Goal: Information Seeking & Learning: Learn about a topic

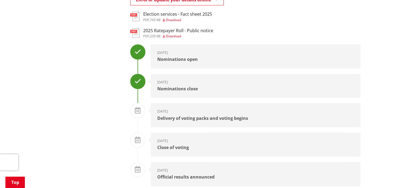
scroll to position [54, 0]
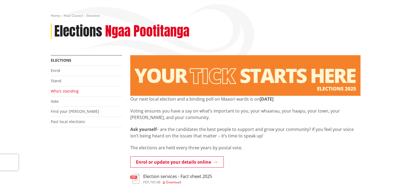
click at [72, 92] on link "Who's standing" at bounding box center [65, 90] width 28 height 5
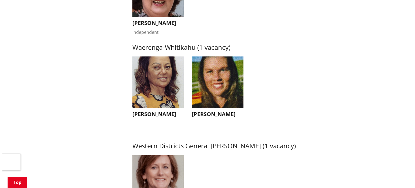
scroll to position [1080, 0]
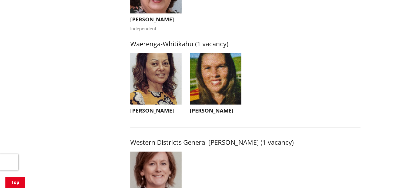
drag, startPoint x: 161, startPoint y: 116, endPoint x: 111, endPoint y: 49, distance: 83.8
click at [161, 93] on img "button" at bounding box center [156, 79] width 52 height 52
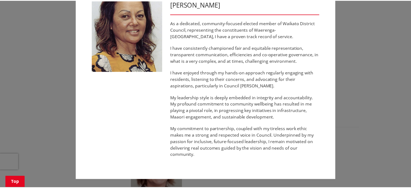
scroll to position [0, 0]
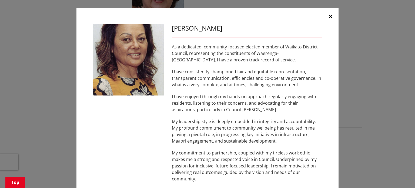
click at [329, 15] on icon "button" at bounding box center [330, 16] width 3 height 4
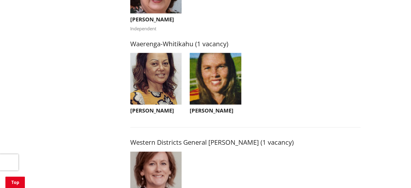
click at [221, 92] on img "button" at bounding box center [216, 79] width 52 height 52
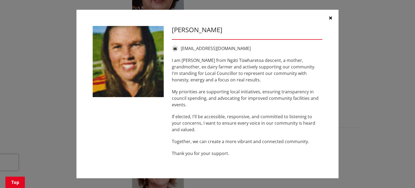
click at [329, 18] on icon "button" at bounding box center [330, 18] width 3 height 4
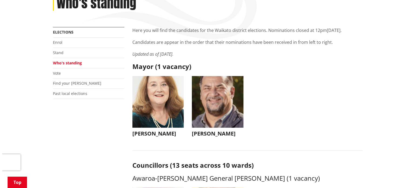
scroll to position [81, 0]
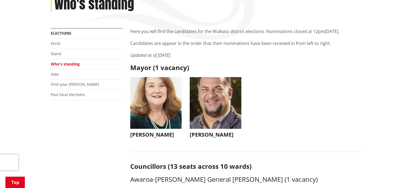
click at [216, 112] on img "button" at bounding box center [216, 103] width 52 height 52
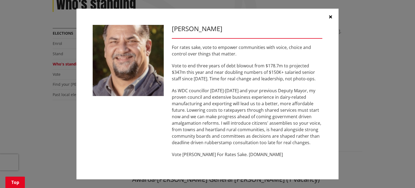
drag, startPoint x: 329, startPoint y: 17, endPoint x: 318, endPoint y: 21, distance: 11.7
click at [329, 17] on icon "button" at bounding box center [330, 17] width 3 height 4
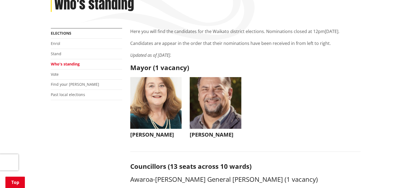
click at [156, 95] on img "button" at bounding box center [156, 103] width 52 height 52
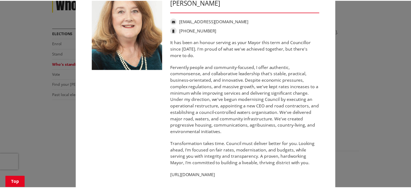
scroll to position [0, 0]
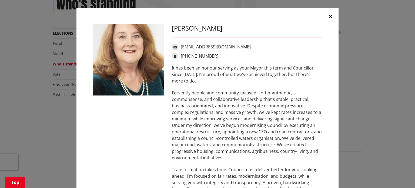
click at [329, 15] on icon "button" at bounding box center [330, 16] width 3 height 4
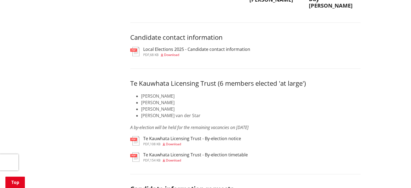
scroll to position [2619, 0]
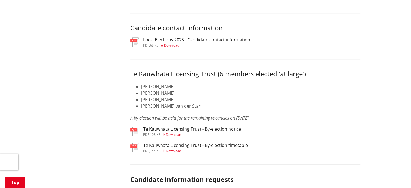
click at [173, 137] on span "Download" at bounding box center [173, 134] width 15 height 5
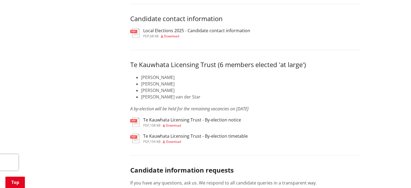
scroll to position [2619, 0]
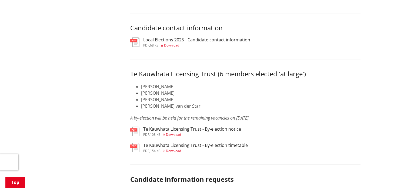
click at [172, 48] on span "Download" at bounding box center [171, 45] width 15 height 5
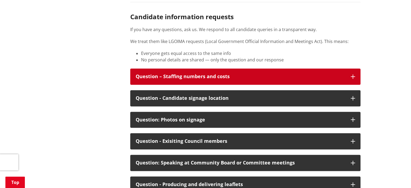
scroll to position [2835, 0]
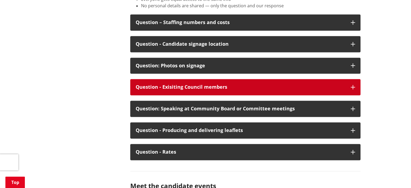
click at [352, 89] on icon "button" at bounding box center [352, 87] width 4 height 4
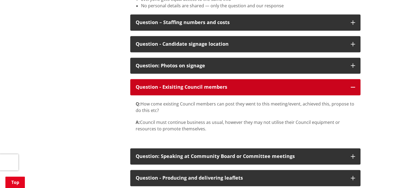
click at [349, 95] on button "Question - Exisiting Council members" at bounding box center [245, 87] width 230 height 16
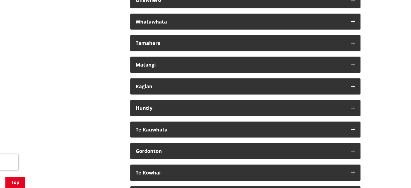
scroll to position [3186, 0]
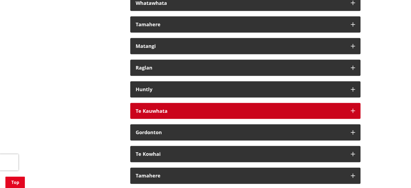
click at [353, 113] on icon "button" at bounding box center [352, 111] width 4 height 4
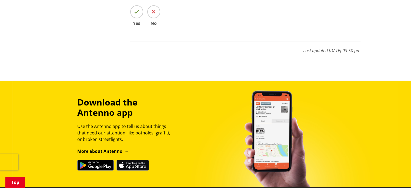
scroll to position [3483, 0]
